Goal: Transaction & Acquisition: Purchase product/service

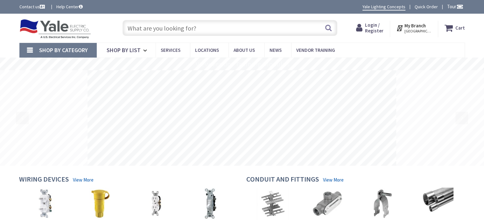
click at [173, 30] on input "text" at bounding box center [229, 28] width 215 height 16
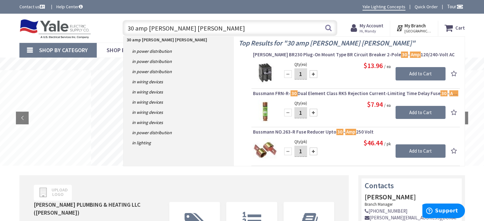
type input "30 amp cutler hammer"
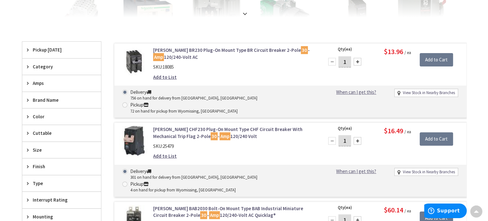
scroll to position [159, 0]
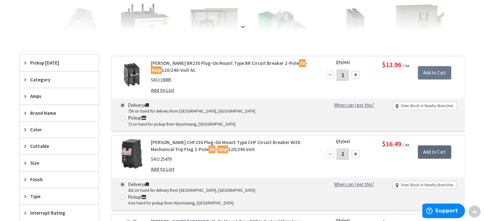
click at [444, 145] on input "Add to Cart" at bounding box center [433, 151] width 33 height 13
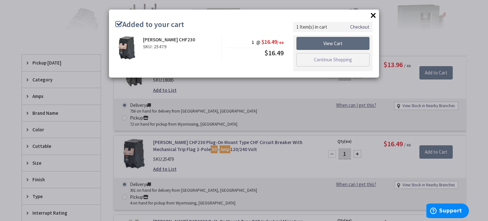
click at [325, 42] on link "View Cart" at bounding box center [333, 43] width 73 height 13
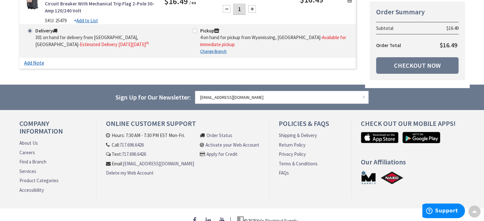
scroll to position [159, 0]
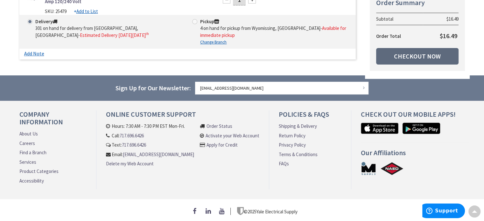
click at [431, 49] on link "Checkout Now" at bounding box center [417, 56] width 82 height 17
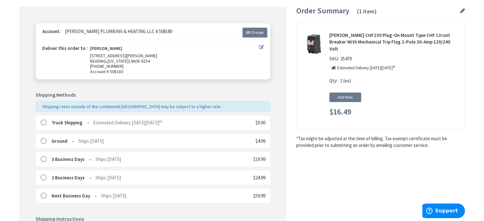
scroll to position [82, 0]
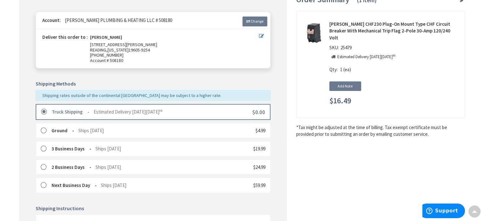
click at [45, 111] on label at bounding box center [46, 112] width 10 height 6
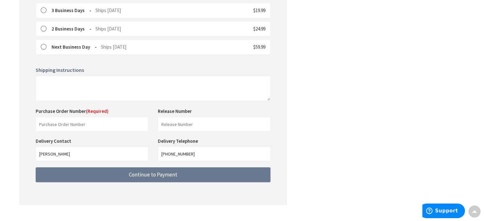
scroll to position [230, 0]
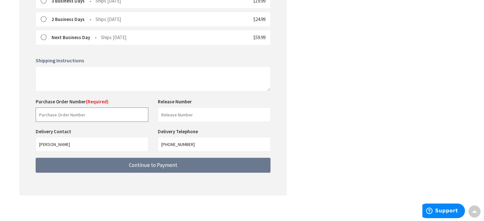
click at [114, 114] on input "text" at bounding box center [92, 114] width 113 height 14
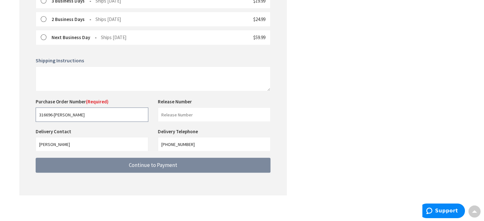
type input "316696-Barrett"
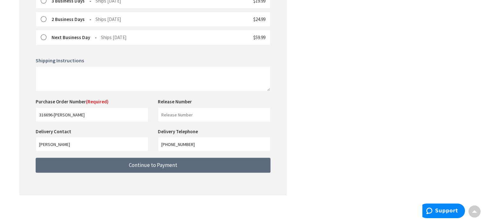
click at [128, 164] on button "Continue to Payment" at bounding box center [153, 165] width 235 height 15
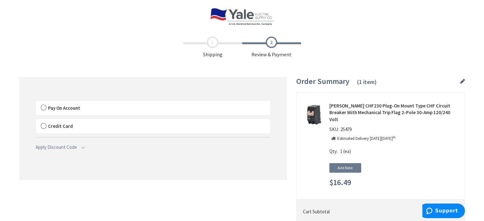
click at [42, 111] on label "Pay On Account" at bounding box center [153, 108] width 234 height 15
click at [36, 102] on input "Pay On Account" at bounding box center [36, 102] width 0 height 0
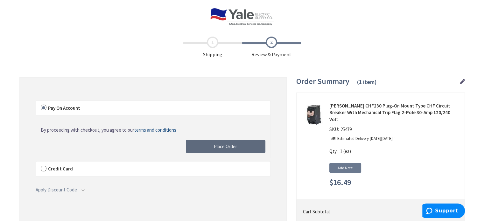
click at [220, 148] on span "Place Order" at bounding box center [225, 146] width 23 height 6
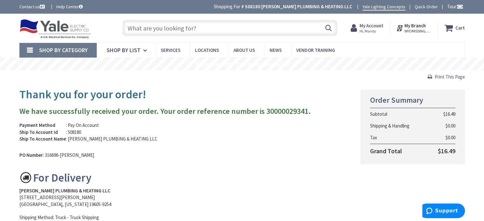
click at [454, 75] on span "Print This Page" at bounding box center [449, 77] width 30 height 6
